Goal: Task Accomplishment & Management: Manage account settings

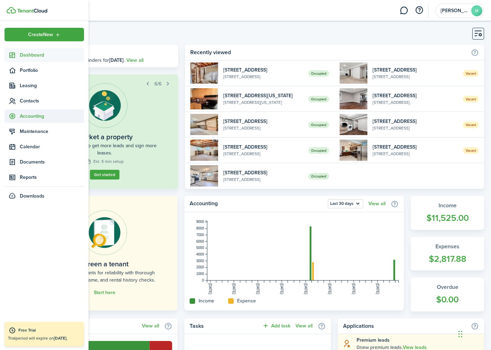
click at [23, 119] on span "Accounting" at bounding box center [52, 115] width 64 height 7
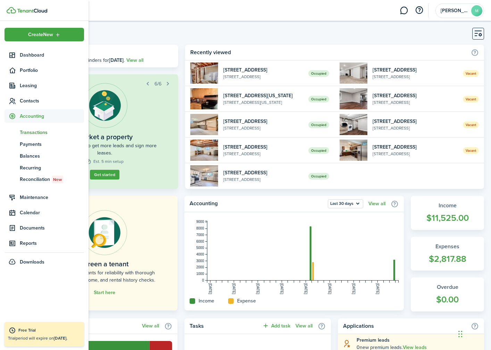
click at [34, 131] on span "Transactions" at bounding box center [52, 132] width 64 height 7
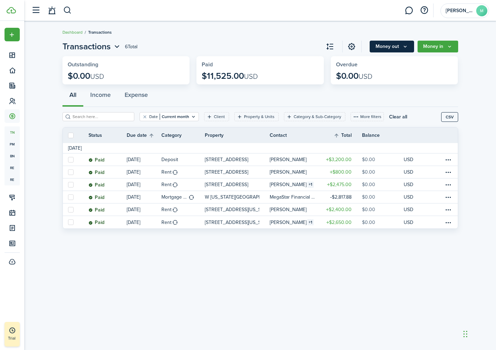
click at [390, 48] on button "Money out" at bounding box center [392, 47] width 44 height 12
click at [391, 32] on breadcrumb "Dashboard Transactions" at bounding box center [260, 29] width 396 height 16
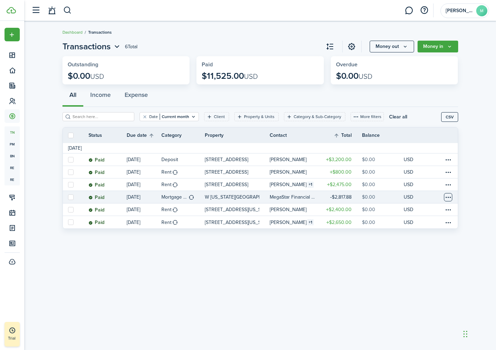
click at [450, 198] on table-menu-btn-icon at bounding box center [448, 197] width 8 height 8
click at [426, 233] on link "Clone" at bounding box center [422, 235] width 61 height 12
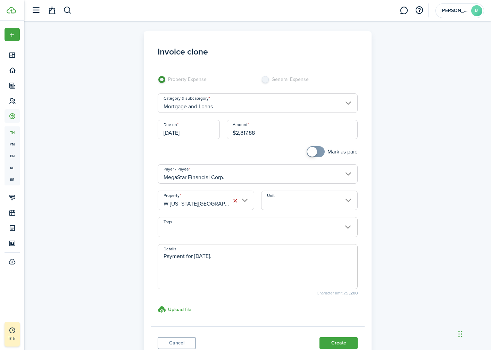
click at [244, 202] on input "W [US_STATE][GEOGRAPHIC_DATA]" at bounding box center [206, 200] width 96 height 19
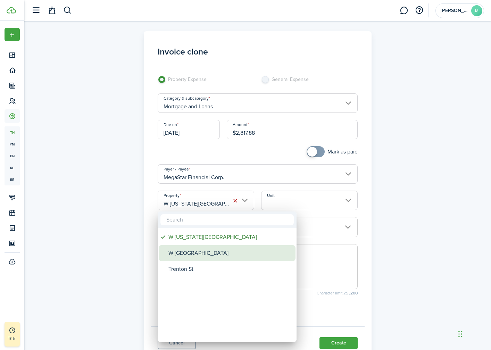
click at [170, 256] on div "W [GEOGRAPHIC_DATA]" at bounding box center [229, 253] width 123 height 16
type input "W [GEOGRAPHIC_DATA]"
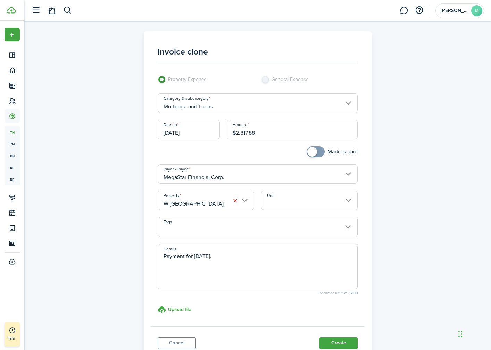
click at [237, 256] on textarea "Payment for [DATE]." at bounding box center [258, 268] width 200 height 33
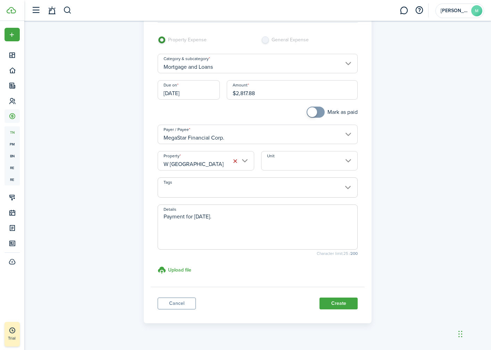
scroll to position [46, 0]
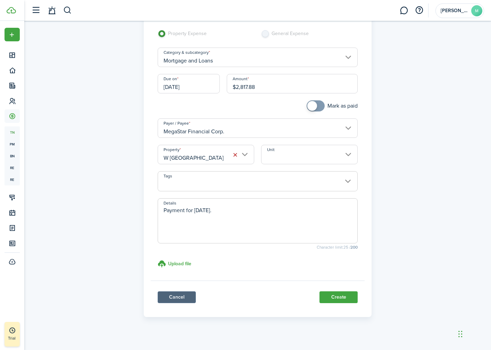
click at [178, 298] on link "Cancel" at bounding box center [177, 297] width 38 height 12
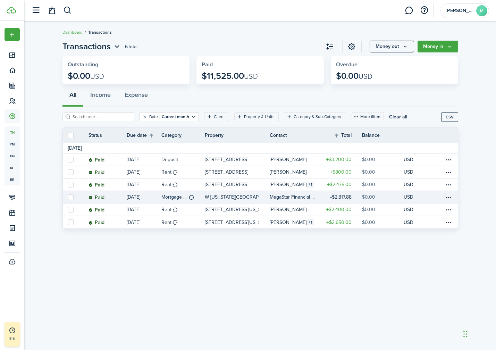
click at [73, 199] on label at bounding box center [71, 197] width 6 height 6
click at [68, 197] on input "checkbox" at bounding box center [68, 197] width 0 height 0
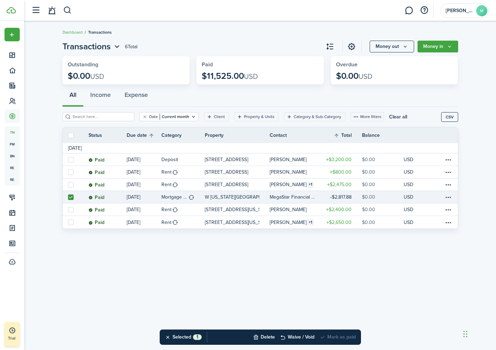
click at [73, 199] on label at bounding box center [71, 197] width 6 height 6
click at [68, 197] on input "checkbox" at bounding box center [68, 197] width 0 height 0
checkbox input "false"
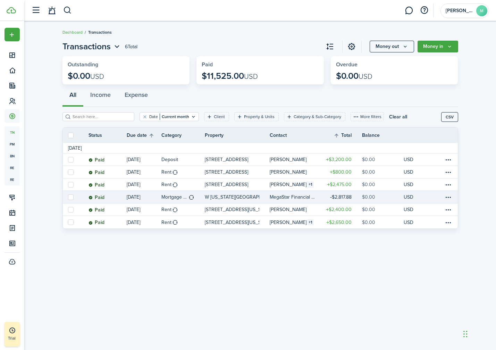
click at [273, 196] on table-profile-info-text "MegaStar Financial Corp." at bounding box center [293, 197] width 47 height 6
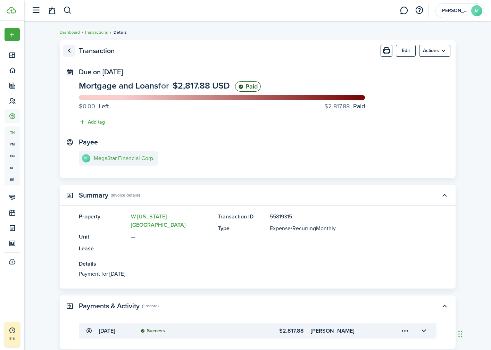
click at [71, 49] on link "Go back" at bounding box center [69, 51] width 12 height 12
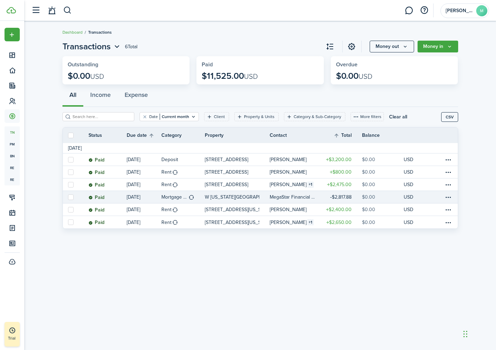
click at [316, 196] on table-profile-info-text "MegaStar Financial Corp." at bounding box center [293, 197] width 47 height 6
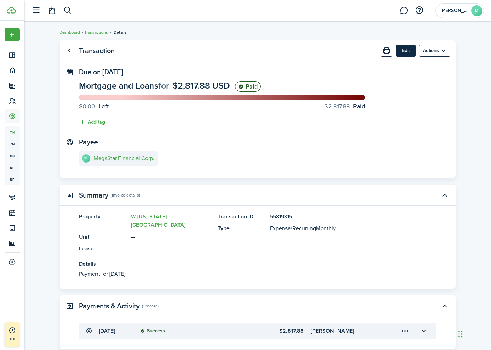
click at [410, 51] on button "Edit" at bounding box center [406, 51] width 20 height 12
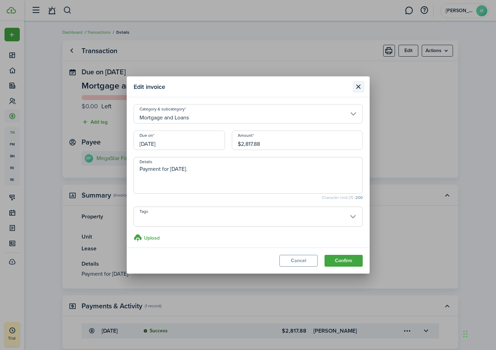
click at [362, 86] on button "Close modal" at bounding box center [359, 87] width 12 height 12
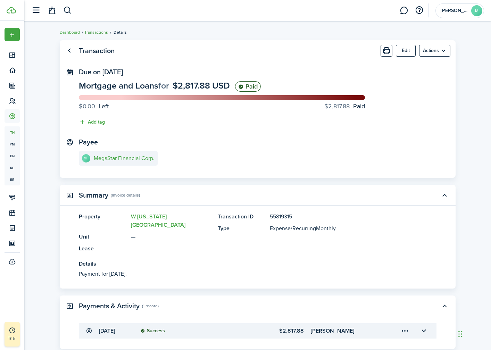
click at [99, 31] on link "Transactions" at bounding box center [96, 32] width 24 height 6
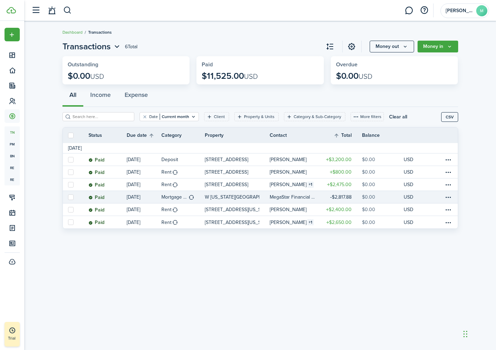
click at [386, 195] on link "$0.00" at bounding box center [383, 197] width 42 height 12
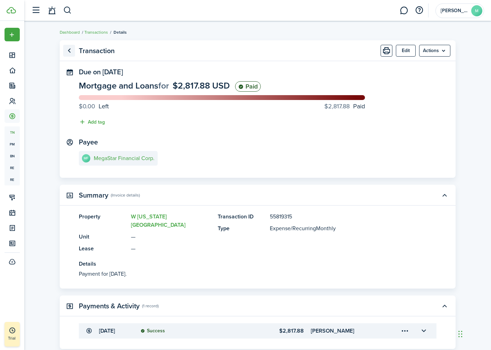
click at [68, 52] on link "Go back" at bounding box center [69, 51] width 12 height 12
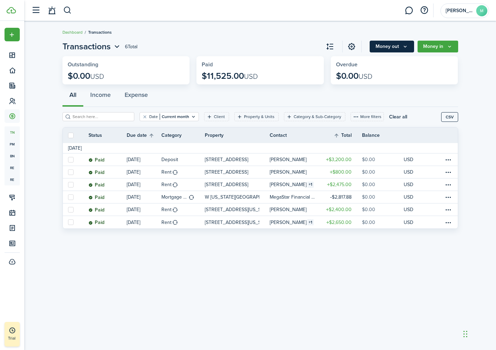
click at [405, 43] on button "Money out" at bounding box center [392, 47] width 44 height 12
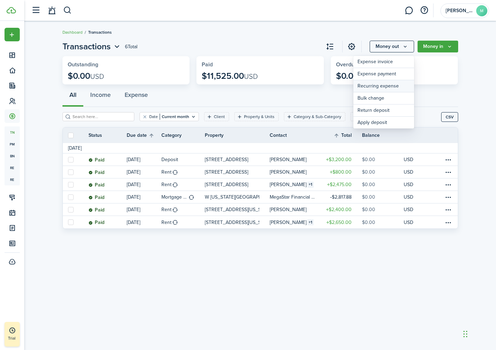
click at [392, 89] on link "Recurring expense" at bounding box center [383, 86] width 61 height 12
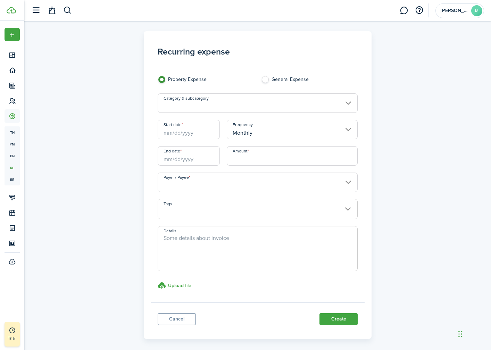
click at [212, 103] on input "Category & subcategory" at bounding box center [258, 102] width 200 height 19
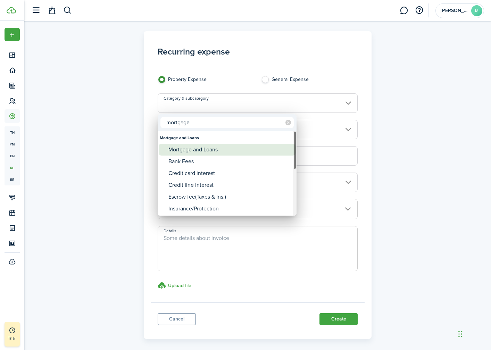
type input "mortgage"
click at [195, 151] on div "Mortgage and Loans" at bounding box center [229, 150] width 123 height 12
type input "Mortgage and Loans"
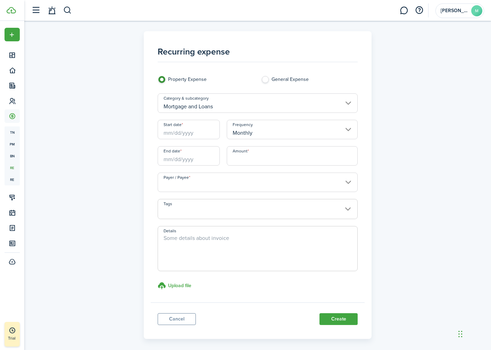
click at [187, 131] on input "Start date" at bounding box center [189, 129] width 62 height 19
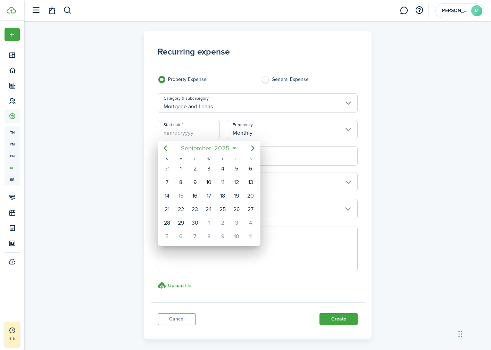
click at [232, 147] on mbsc-button "[DATE]" at bounding box center [205, 148] width 57 height 12
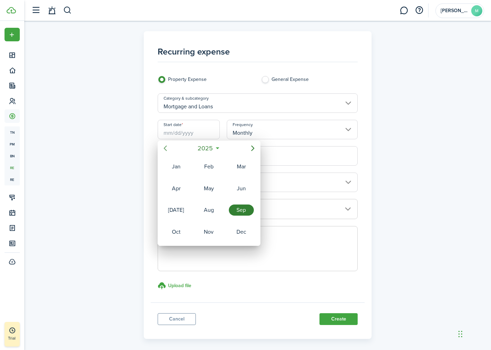
click at [166, 149] on icon "Previous page" at bounding box center [165, 148] width 8 height 8
click at [249, 149] on icon "Next page" at bounding box center [252, 148] width 8 height 8
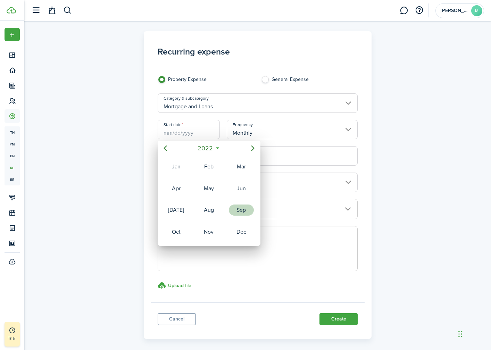
click at [235, 208] on div "Sep" at bounding box center [241, 209] width 25 height 11
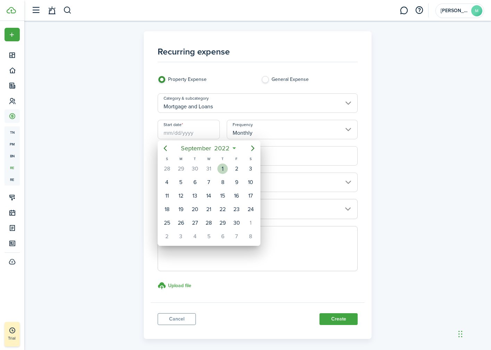
click at [222, 167] on div "1" at bounding box center [222, 168] width 10 height 10
type input "[DATE]"
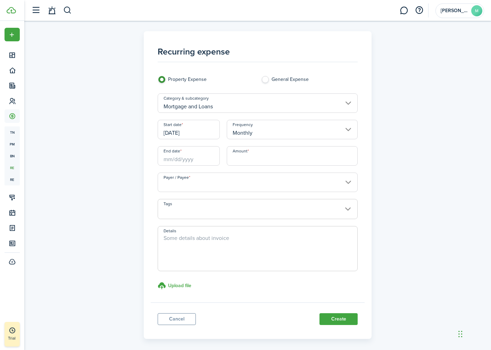
click at [185, 157] on input "End date" at bounding box center [189, 155] width 62 height 19
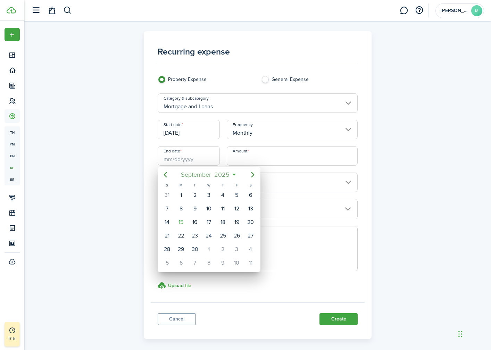
click at [229, 174] on span "2025" at bounding box center [222, 174] width 18 height 12
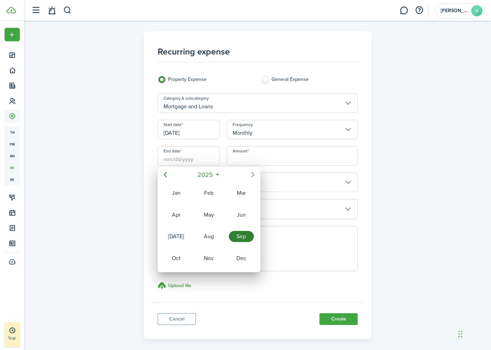
click at [255, 175] on icon "Next page" at bounding box center [252, 174] width 8 height 8
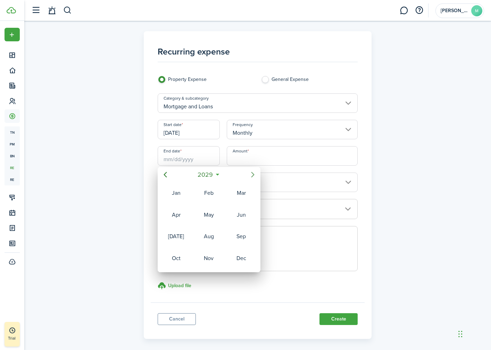
click at [255, 175] on icon "Next page" at bounding box center [252, 174] width 8 height 8
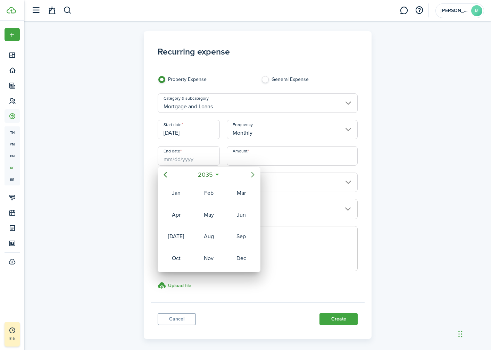
click at [255, 175] on icon "Next page" at bounding box center [252, 174] width 8 height 8
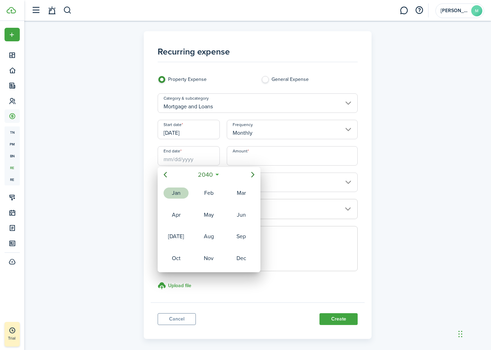
click at [184, 192] on div "Jan" at bounding box center [175, 192] width 25 height 11
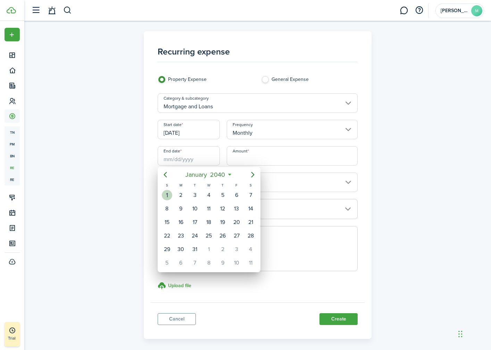
click at [165, 196] on div "1" at bounding box center [167, 195] width 10 height 10
type input "[DATE]"
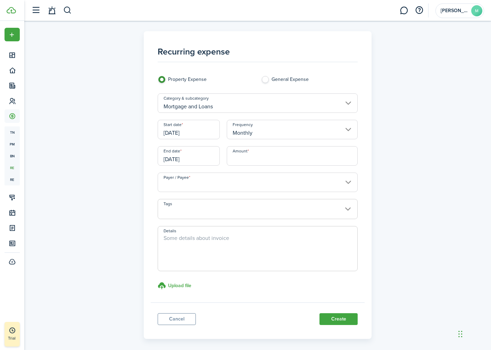
click at [254, 158] on input "Amount" at bounding box center [292, 155] width 131 height 19
click at [230, 183] on input "Payer / Payee" at bounding box center [258, 181] width 200 height 19
type input "$3,686.19"
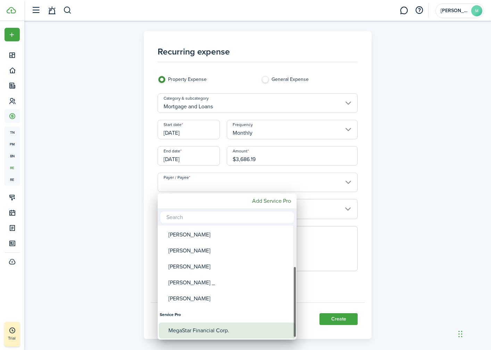
click at [207, 331] on div "MegaStar Financial Corp." at bounding box center [229, 330] width 123 height 16
type input "MegaStar Financial Corp."
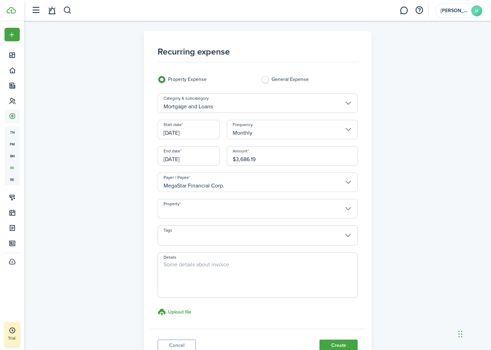
click at [209, 210] on input "Property" at bounding box center [258, 208] width 200 height 19
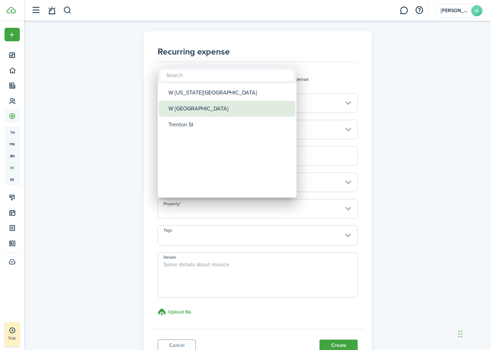
click at [205, 110] on div "W [GEOGRAPHIC_DATA]" at bounding box center [229, 109] width 123 height 16
type input "W [GEOGRAPHIC_DATA]"
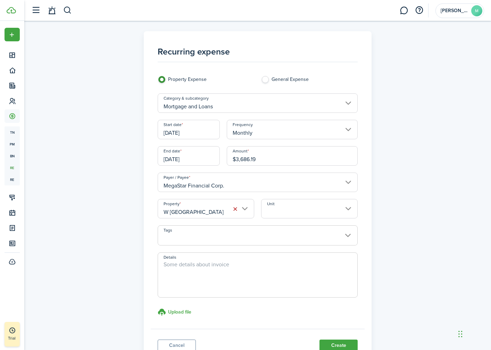
click at [190, 235] on span at bounding box center [258, 239] width 200 height 12
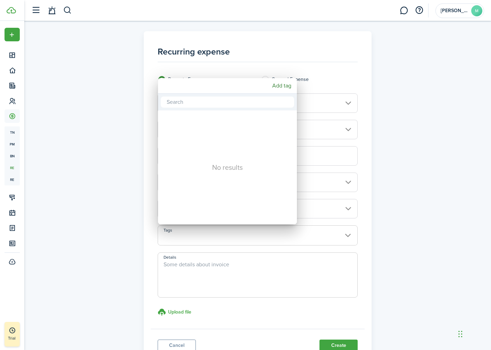
click at [127, 231] on div at bounding box center [245, 174] width 602 height 461
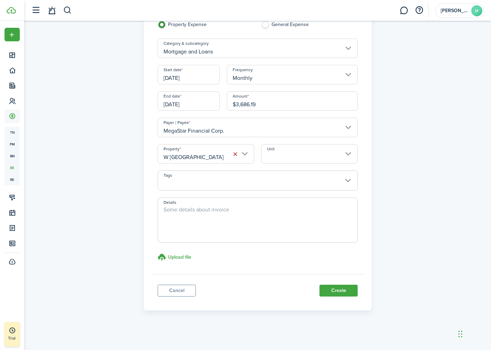
scroll to position [55, 0]
click at [341, 292] on button "Create" at bounding box center [338, 290] width 38 height 12
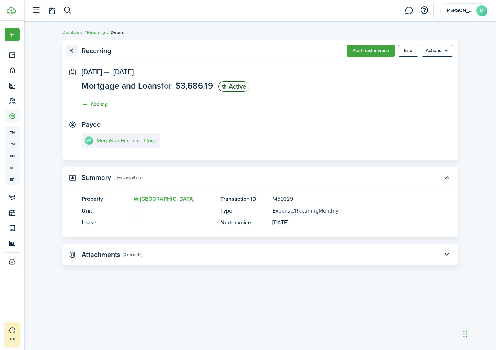
click at [73, 51] on link "Go back" at bounding box center [72, 51] width 12 height 12
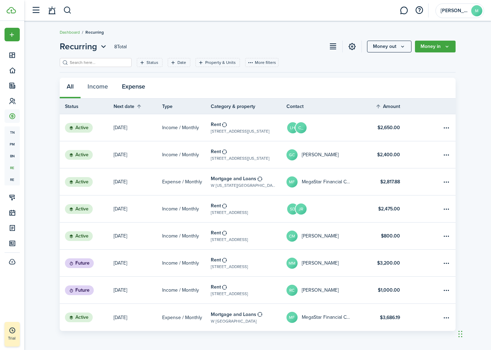
click at [126, 82] on button "Expense" at bounding box center [133, 88] width 37 height 21
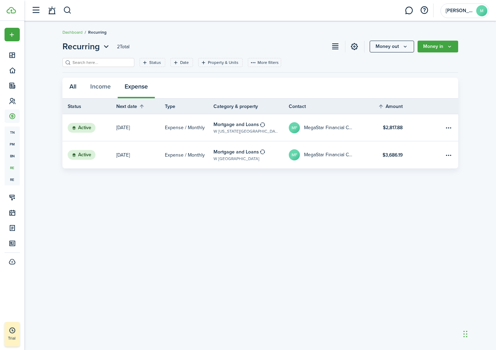
click at [73, 83] on button "All" at bounding box center [72, 88] width 21 height 21
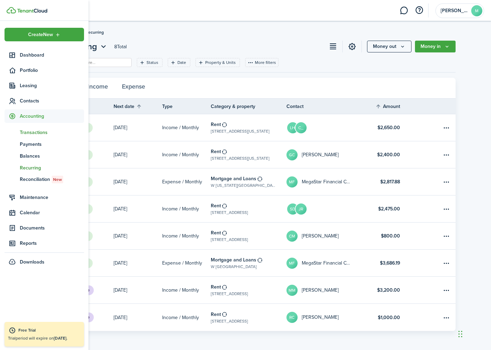
click at [24, 137] on link "tn Transactions" at bounding box center [44, 132] width 79 height 12
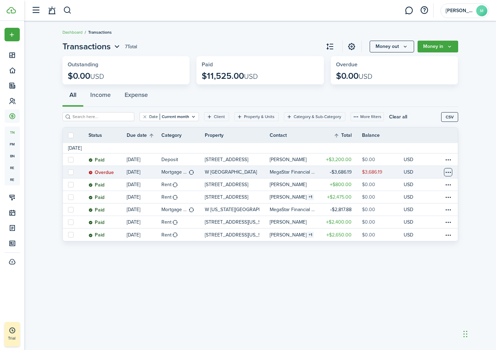
click at [450, 174] on table-menu-btn-icon at bounding box center [448, 172] width 8 height 8
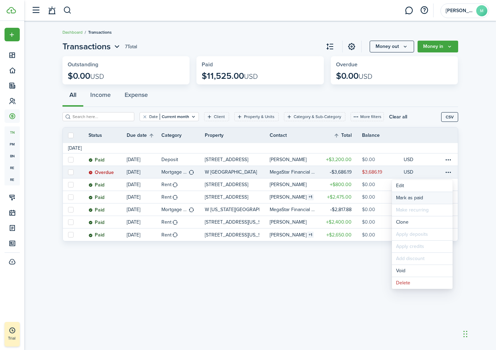
click at [444, 194] on link "Mark as paid" at bounding box center [422, 198] width 61 height 12
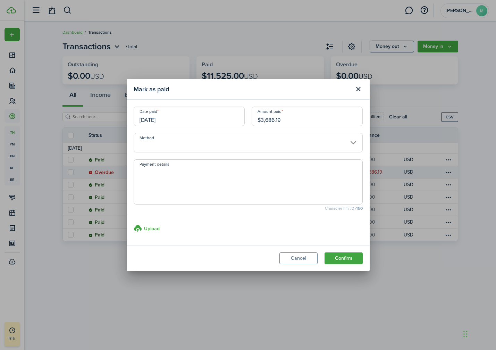
click at [355, 146] on input "Method" at bounding box center [248, 142] width 229 height 19
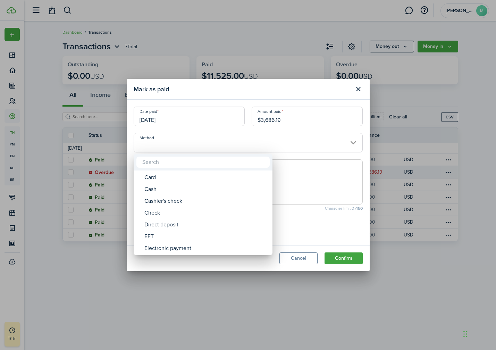
click at [310, 223] on div at bounding box center [247, 174] width 607 height 461
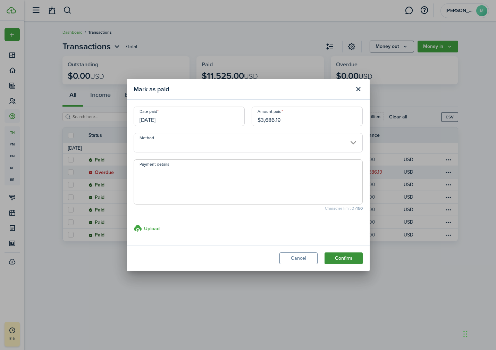
click at [355, 260] on button "Confirm" at bounding box center [343, 258] width 38 height 12
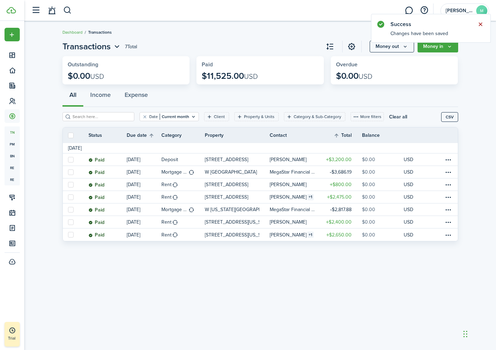
click at [480, 22] on button "Close notify" at bounding box center [480, 24] width 10 height 10
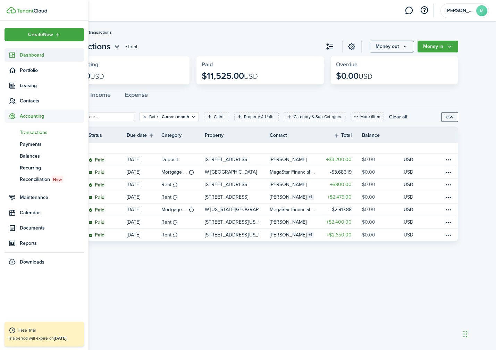
click at [22, 58] on span "Dashboard" at bounding box center [52, 54] width 64 height 7
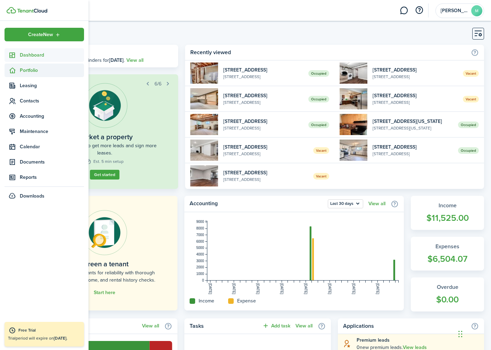
click at [18, 64] on span "Portfolio" at bounding box center [44, 71] width 79 height 14
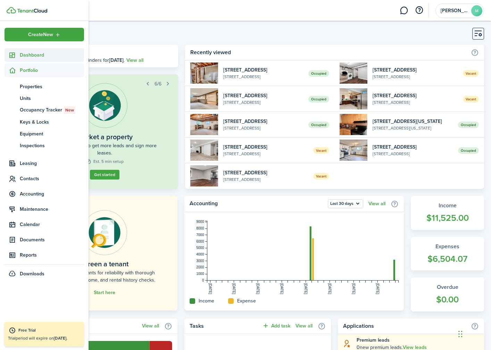
click at [31, 57] on span "Dashboard" at bounding box center [52, 54] width 64 height 7
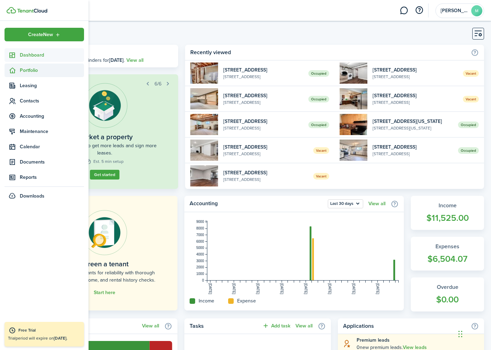
click at [28, 67] on span "Portfolio" at bounding box center [52, 70] width 64 height 7
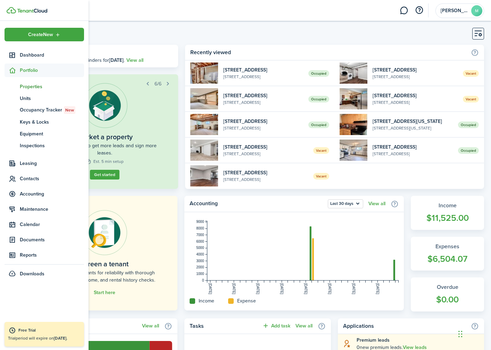
click at [27, 83] on span "Properties" at bounding box center [52, 86] width 64 height 7
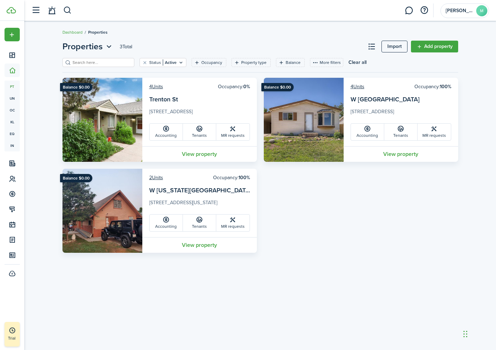
click at [284, 232] on div "Balance $0.00 4 Units Occupancy: 0% [GEOGRAPHIC_DATA][STREET_ADDRESS][GEOGRAPHI…" at bounding box center [260, 165] width 403 height 175
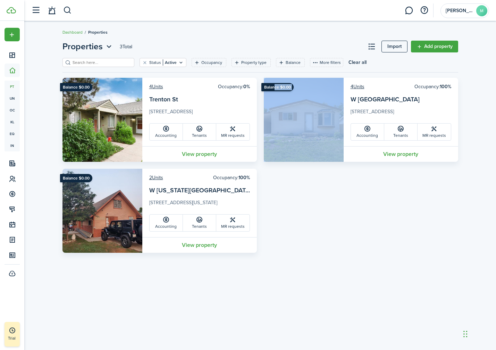
drag, startPoint x: 272, startPoint y: 86, endPoint x: 301, endPoint y: 87, distance: 28.1
click at [301, 87] on card "Balance $0.00 4 Units Occupancy: 100% [STREET_ADDRESS] Accounting Tenants MR re…" at bounding box center [361, 120] width 194 height 84
click at [296, 91] on img at bounding box center [304, 120] width 80 height 84
click at [274, 87] on ribbon "Balance $0.00" at bounding box center [277, 87] width 32 height 8
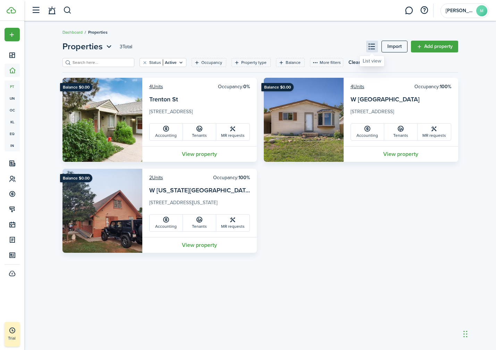
click at [371, 44] on button at bounding box center [372, 47] width 12 height 12
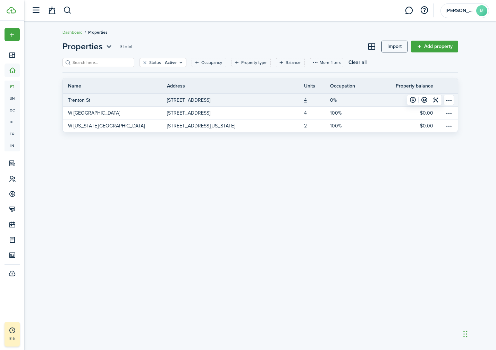
click at [448, 98] on table-menu-btn-icon "Open menu" at bounding box center [449, 100] width 10 height 10
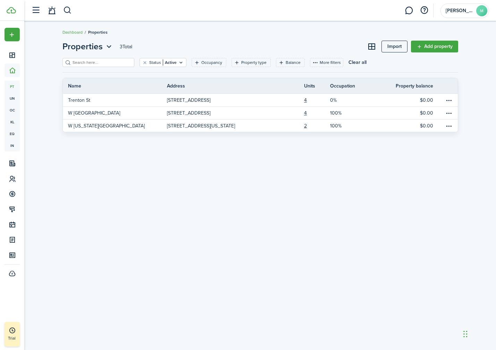
click at [415, 216] on div "Properties 3 Total Import Add property Status Active Occupancy Property type Ba…" at bounding box center [260, 185] width 472 height 297
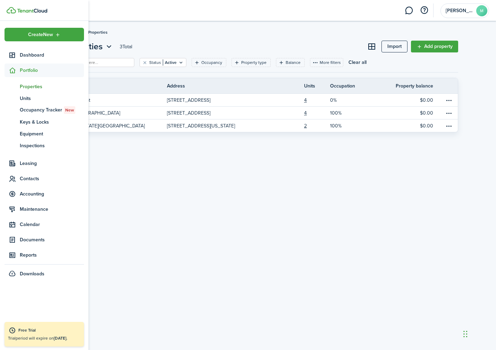
click at [9, 68] on icon at bounding box center [12, 70] width 7 height 7
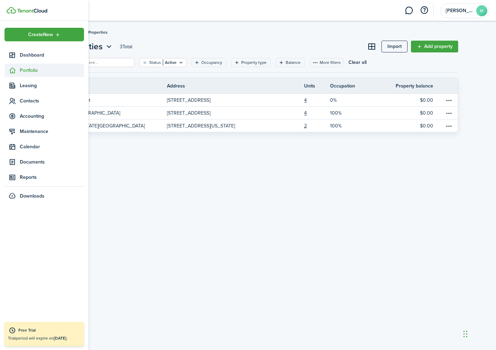
click at [15, 71] on icon at bounding box center [12, 70] width 7 height 7
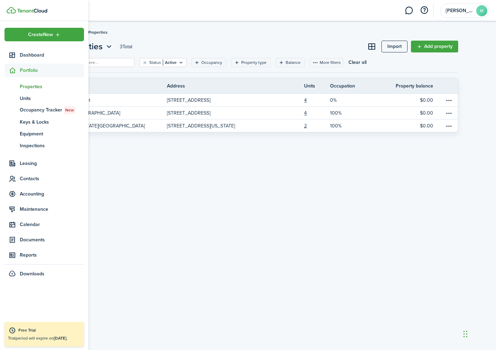
click at [26, 86] on span "Properties" at bounding box center [52, 86] width 64 height 7
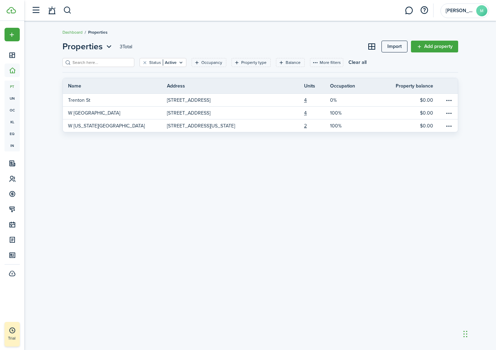
click at [204, 183] on div "Properties 3 Total Import Add property Status Active Occupancy Property type Ba…" at bounding box center [260, 185] width 472 height 297
click at [369, 42] on button at bounding box center [372, 47] width 12 height 12
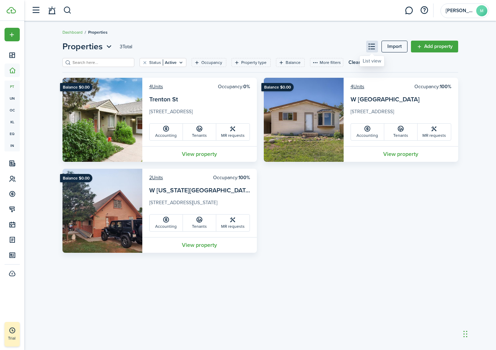
click at [369, 42] on button at bounding box center [372, 47] width 12 height 12
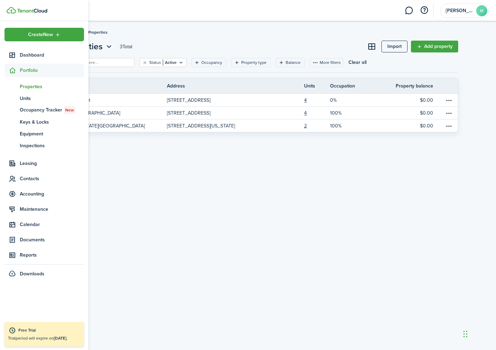
click at [11, 68] on icon at bounding box center [12, 70] width 7 height 7
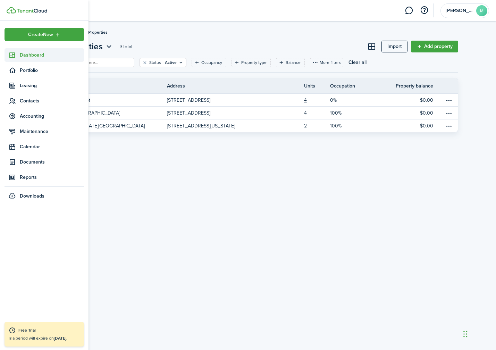
click at [17, 50] on link "Dashboard" at bounding box center [44, 55] width 79 height 14
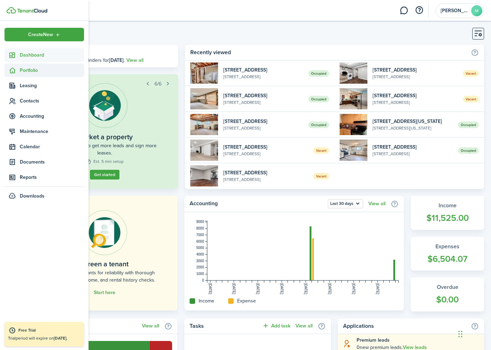
click at [22, 71] on span "Portfolio" at bounding box center [52, 70] width 64 height 7
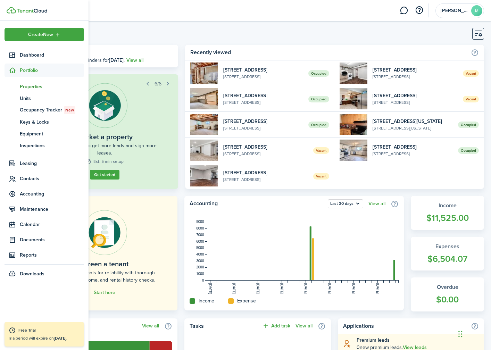
click at [22, 83] on span "Properties" at bounding box center [52, 86] width 64 height 7
